Goal: Information Seeking & Learning: Learn about a topic

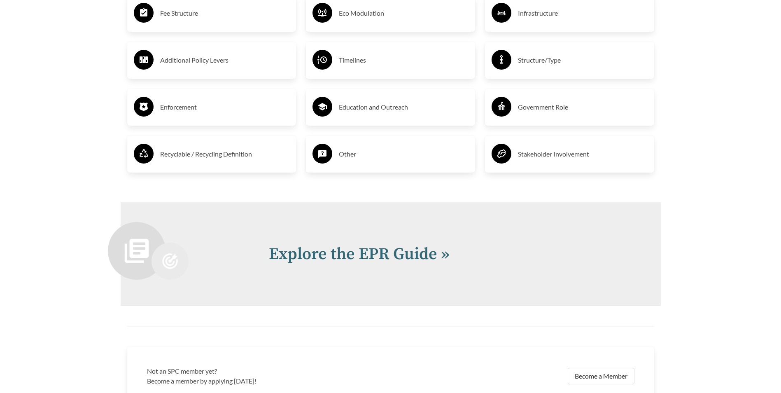
scroll to position [1689, 0]
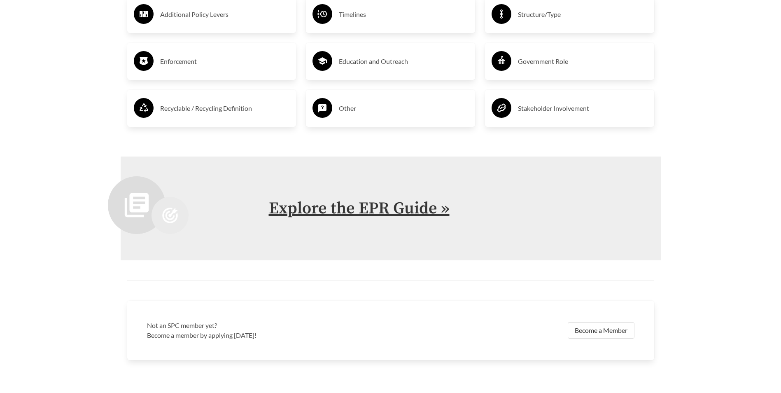
click at [370, 208] on link "Explore the EPR Guide »" at bounding box center [359, 208] width 181 height 21
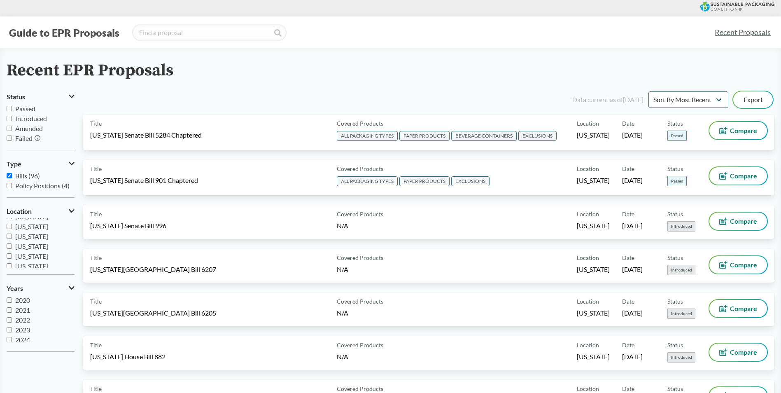
scroll to position [137, 0]
click at [9, 235] on input "[US_STATE]" at bounding box center [9, 234] width 5 height 5
checkbox input "true"
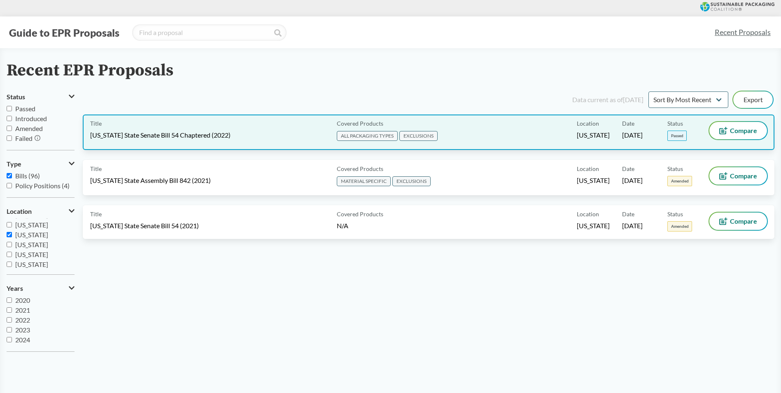
click at [249, 138] on div "Title [US_STATE] State Senate Bill 54 Chaptered (2022)" at bounding box center [211, 132] width 243 height 21
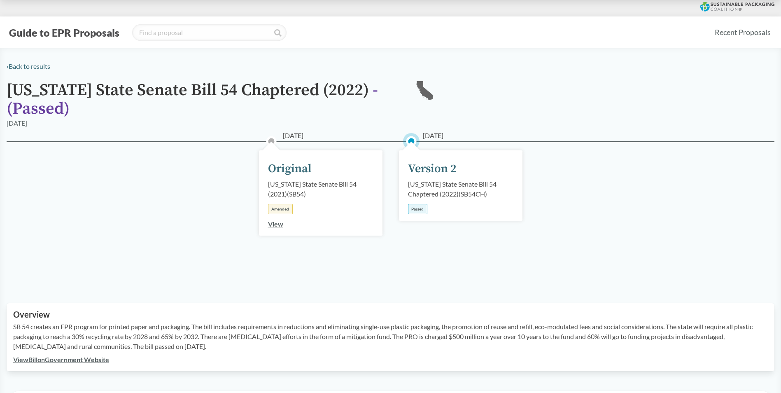
drag, startPoint x: 418, startPoint y: 208, endPoint x: 427, endPoint y: 207, distance: 9.1
click at [418, 209] on div "Passed" at bounding box center [417, 209] width 19 height 10
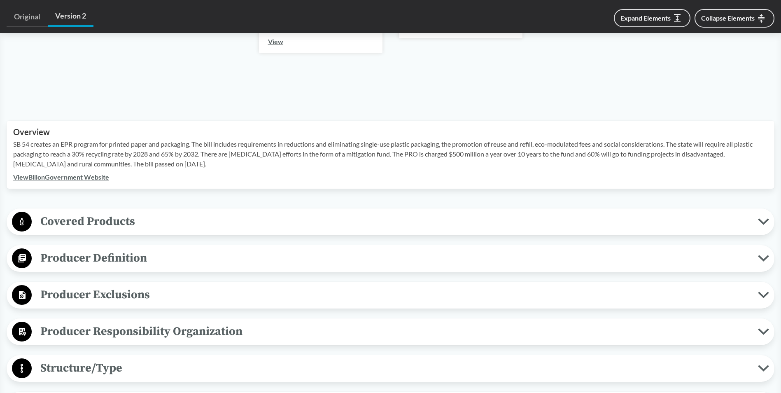
scroll to position [329, 0]
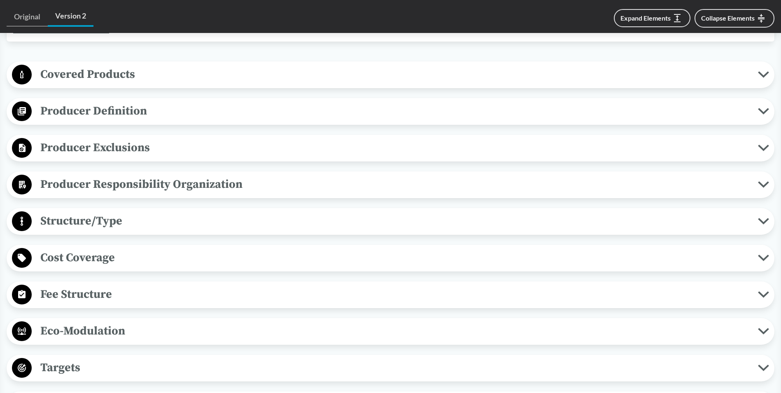
click at [159, 78] on span "Covered Products" at bounding box center [395, 74] width 726 height 19
